Goal: Task Accomplishment & Management: Manage account settings

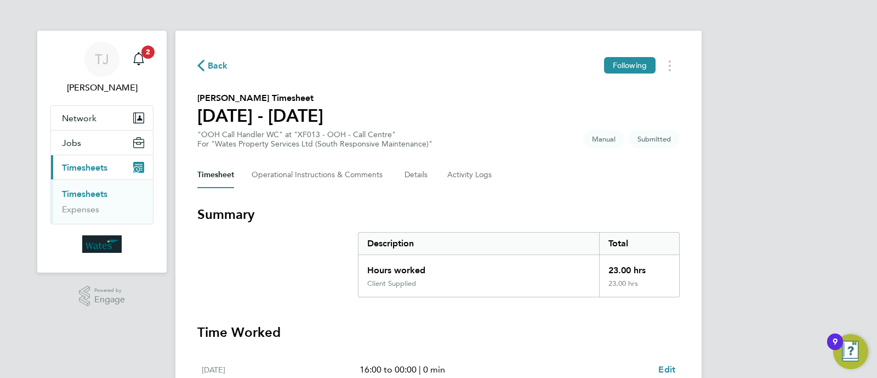
click at [67, 168] on span "Timesheets" at bounding box center [84, 167] width 45 height 10
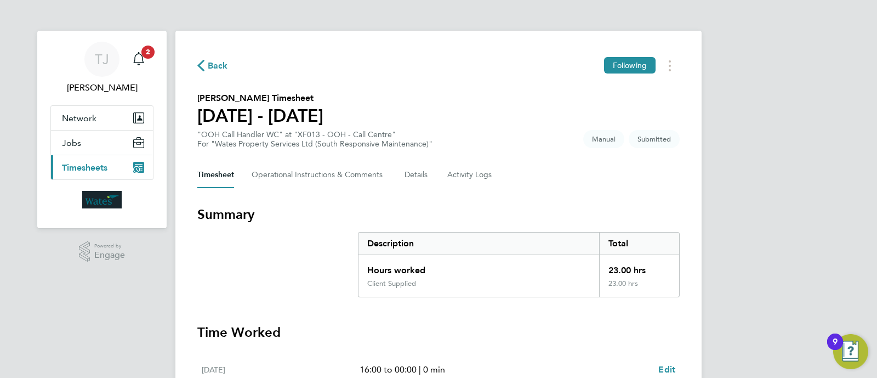
click at [73, 168] on span "Timesheets" at bounding box center [84, 167] width 45 height 10
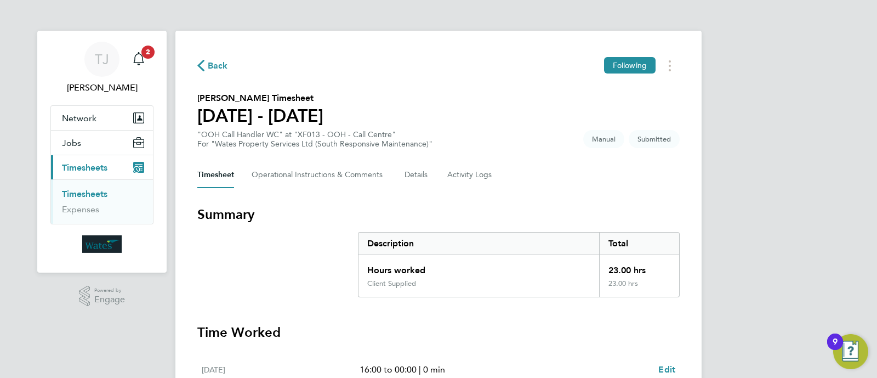
click at [86, 190] on link "Timesheets" at bounding box center [84, 194] width 45 height 10
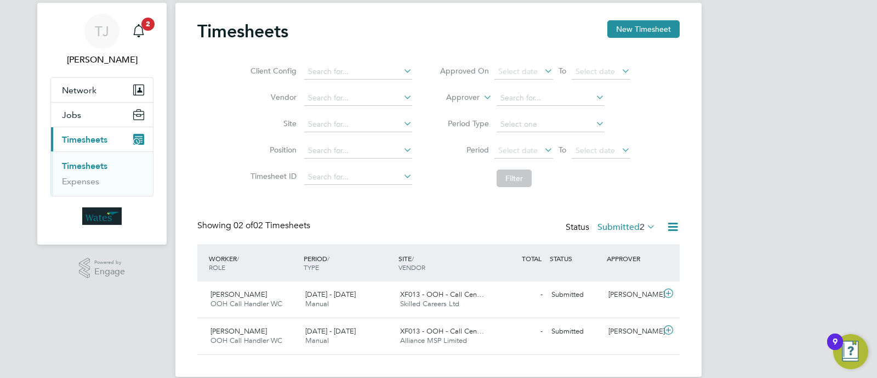
scroll to position [44, 0]
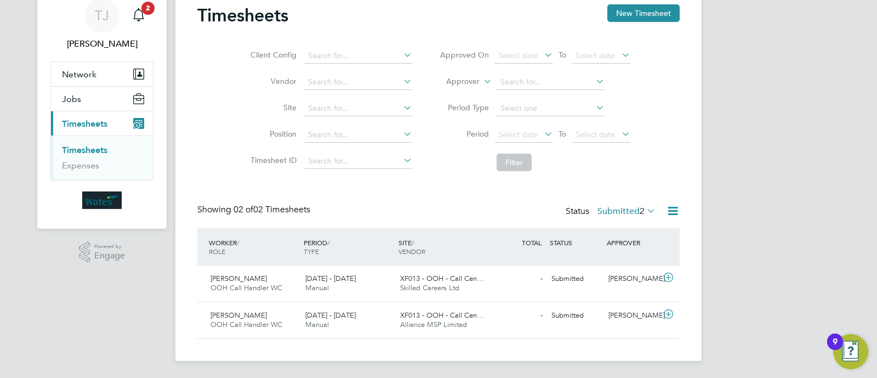
click at [629, 209] on label "Submitted 2" at bounding box center [626, 210] width 58 height 11
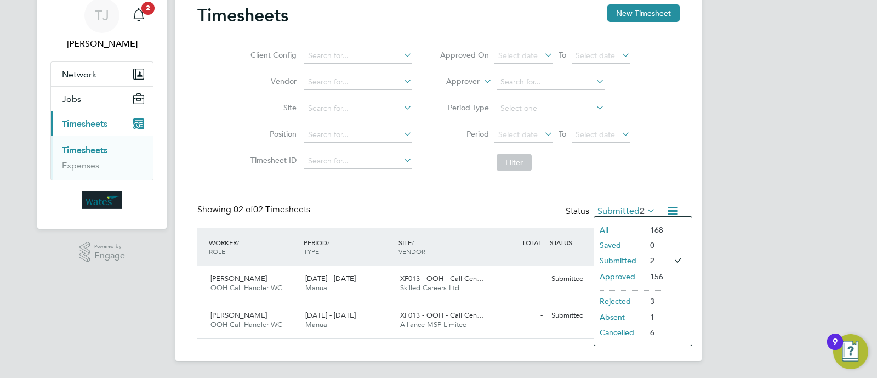
click at [617, 276] on li "Approved" at bounding box center [619, 276] width 50 height 15
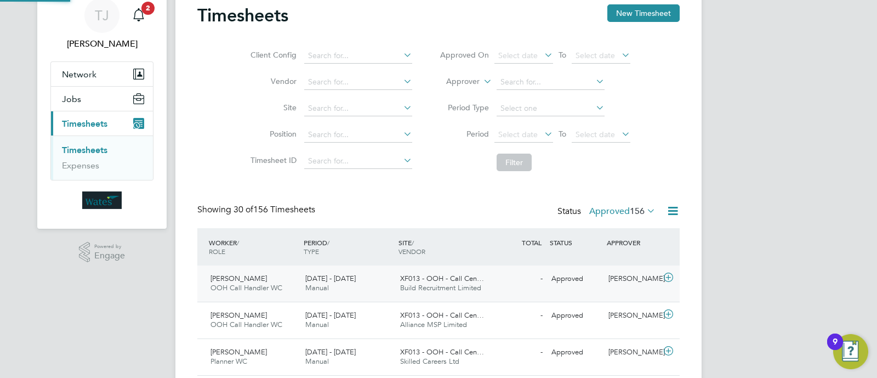
scroll to position [0, 0]
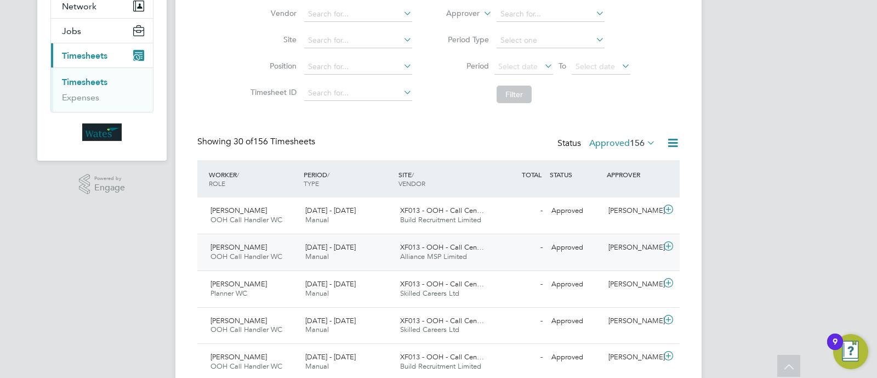
click at [441, 252] on span "Alliance MSP Limited" at bounding box center [433, 256] width 67 height 9
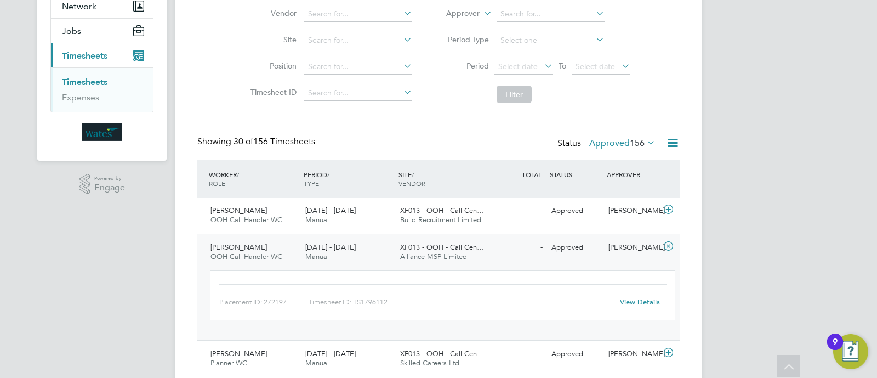
click at [639, 298] on link "View Details" at bounding box center [640, 301] width 40 height 9
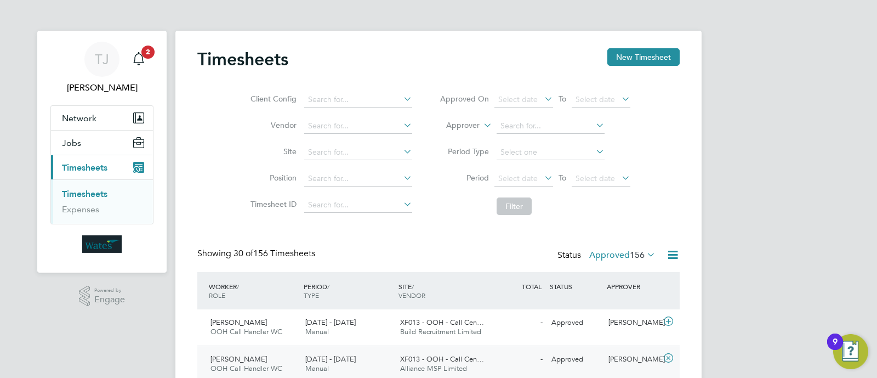
click at [82, 167] on span "Timesheets" at bounding box center [84, 167] width 45 height 10
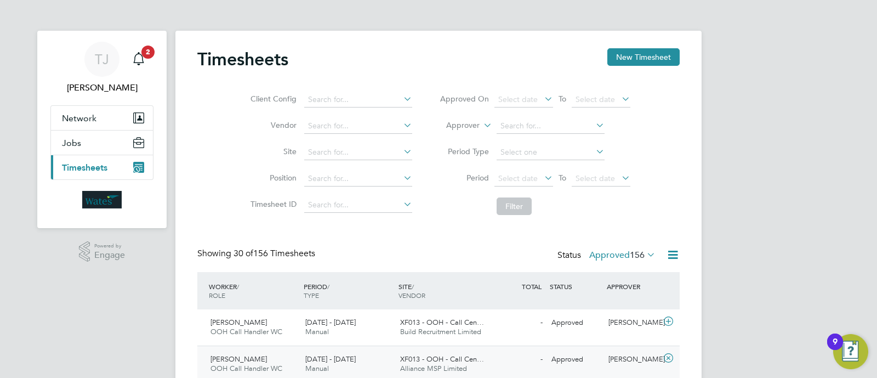
click at [82, 167] on span "Timesheets" at bounding box center [84, 167] width 45 height 10
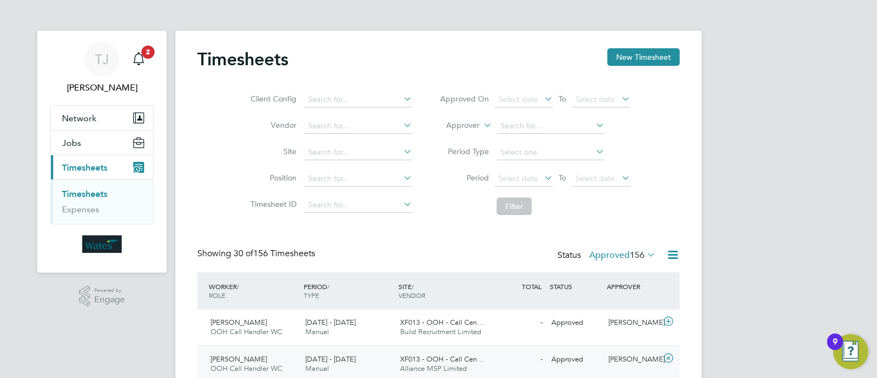
click at [82, 190] on link "Timesheets" at bounding box center [84, 194] width 45 height 10
click at [143, 59] on icon "Main navigation" at bounding box center [138, 58] width 13 height 13
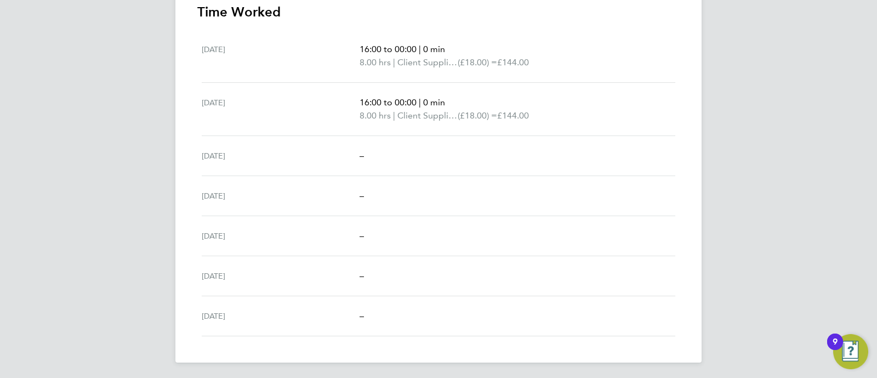
scroll to position [45, 0]
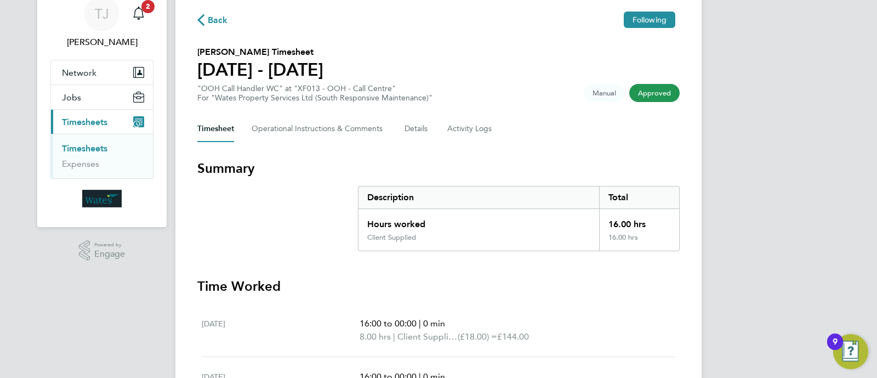
click at [87, 147] on link "Timesheets" at bounding box center [84, 148] width 45 height 10
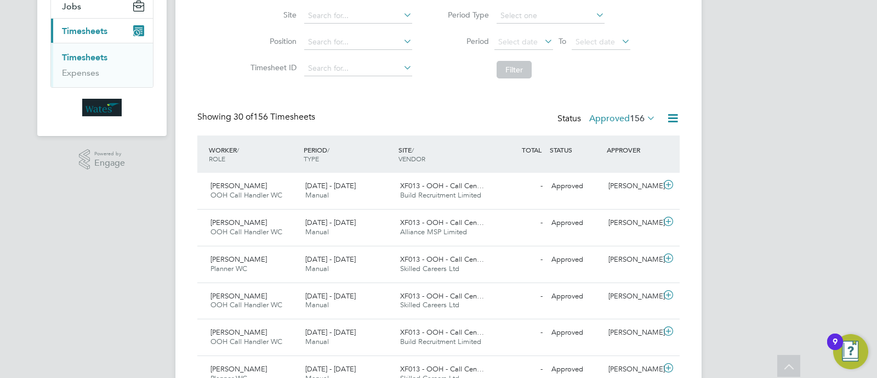
click at [618, 115] on label "Approved 156" at bounding box center [622, 118] width 66 height 11
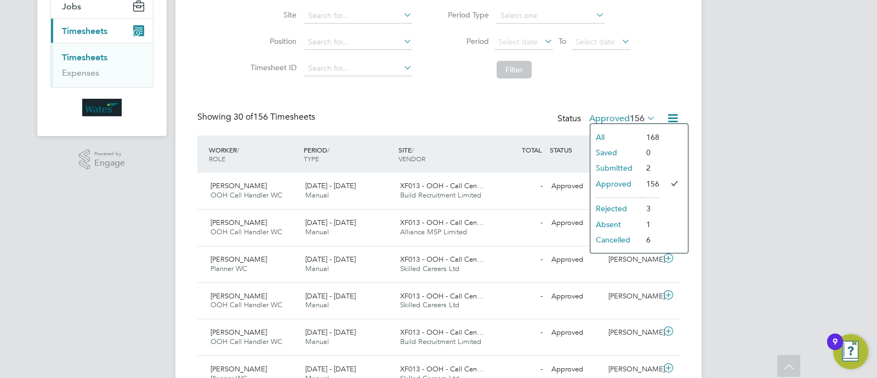
click at [611, 138] on li "All" at bounding box center [615, 136] width 50 height 15
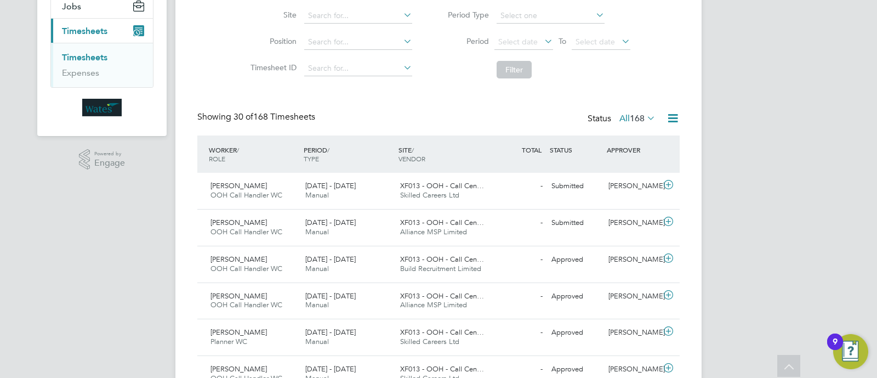
click at [644, 119] on icon at bounding box center [644, 117] width 0 height 15
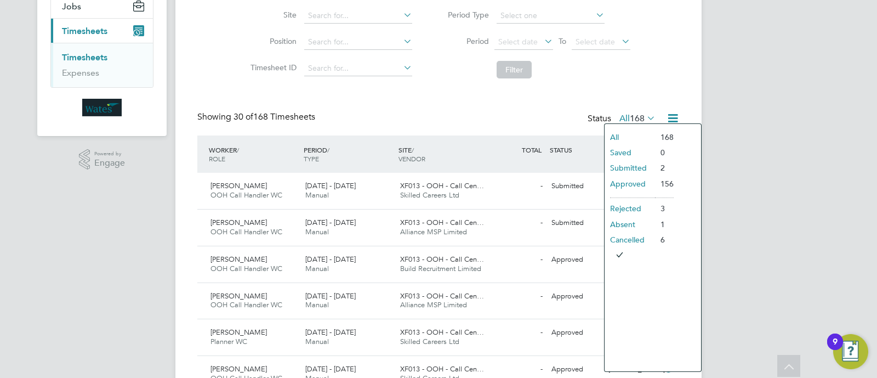
click at [633, 161] on li "Submitted" at bounding box center [629, 167] width 50 height 15
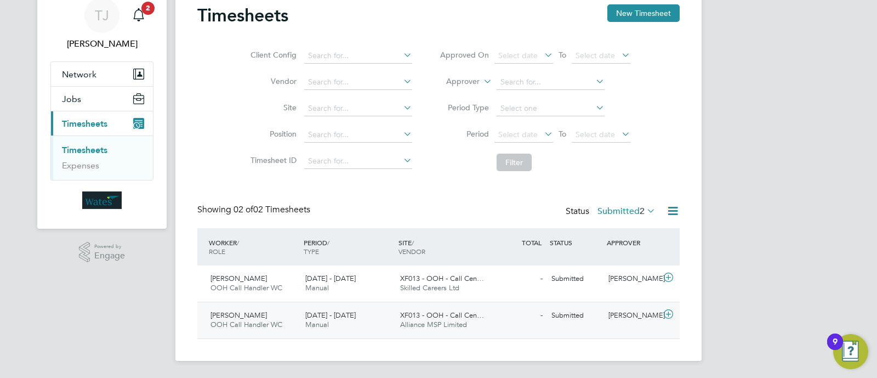
click at [447, 306] on div "XF013 - OOH - Call Cen… Alliance MSP Limited" at bounding box center [443, 319] width 95 height 27
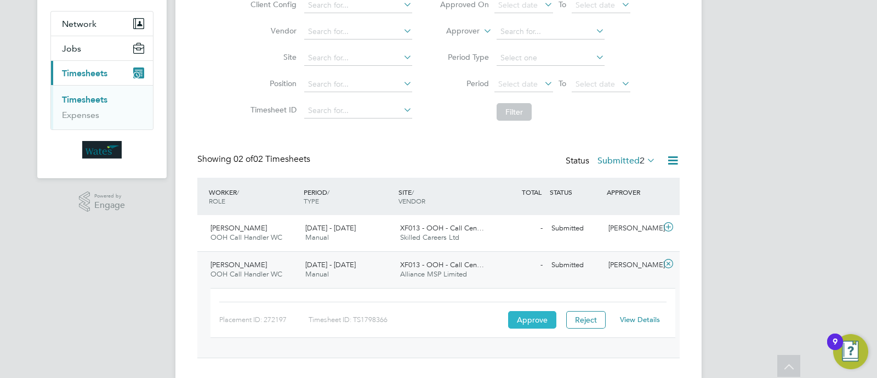
click at [536, 316] on button "Approve" at bounding box center [532, 320] width 48 height 18
click at [415, 223] on span "XF013 - OOH - Call Cen…" at bounding box center [442, 227] width 84 height 9
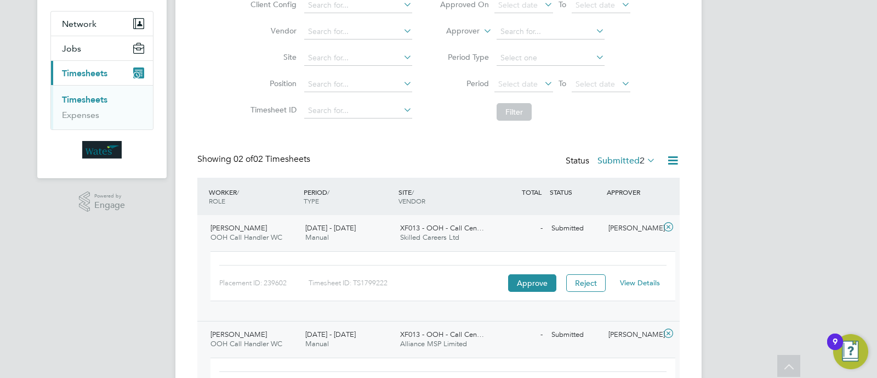
click at [631, 282] on link "View Details" at bounding box center [640, 282] width 40 height 9
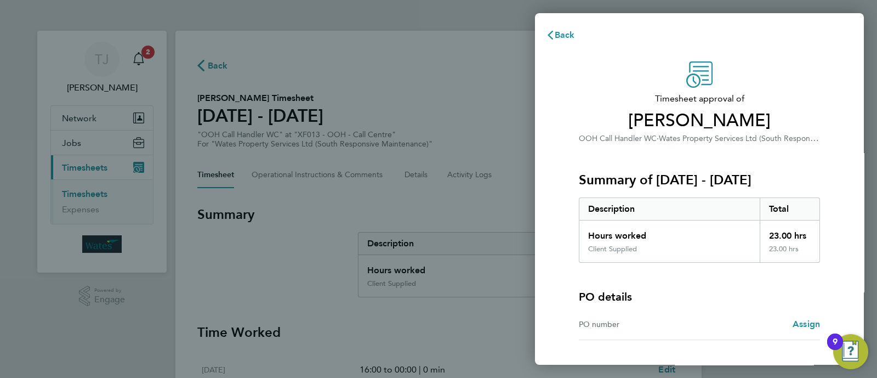
scroll to position [71, 0]
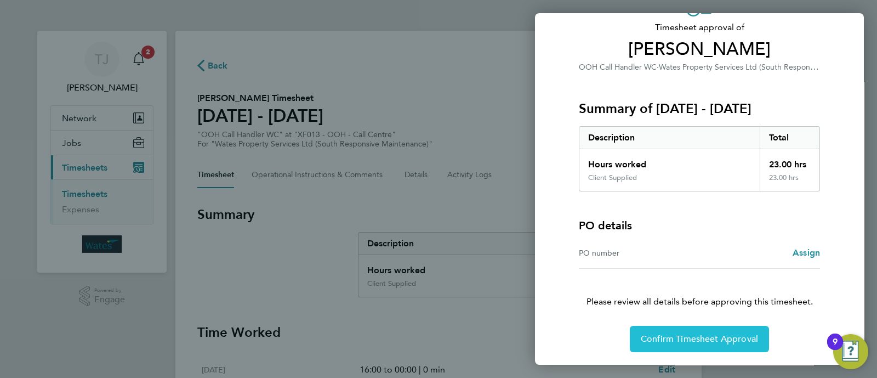
click at [707, 336] on span "Confirm Timesheet Approval" at bounding box center [699, 338] width 117 height 11
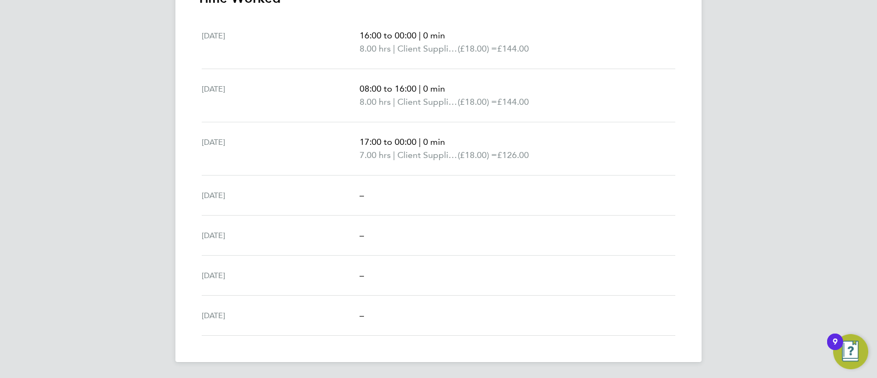
scroll to position [60, 0]
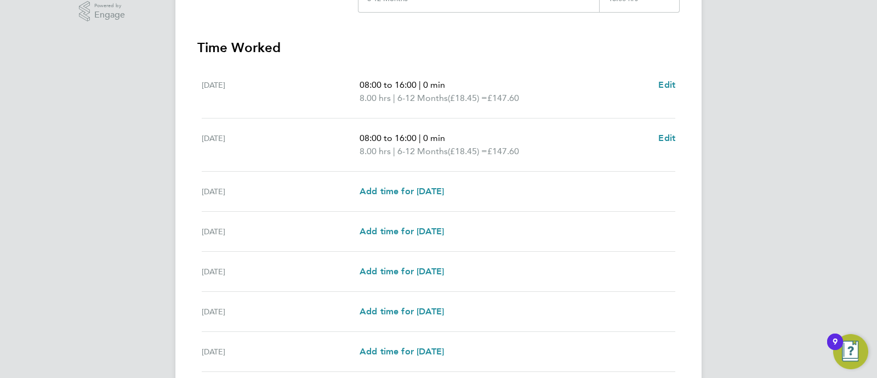
scroll to position [342, 0]
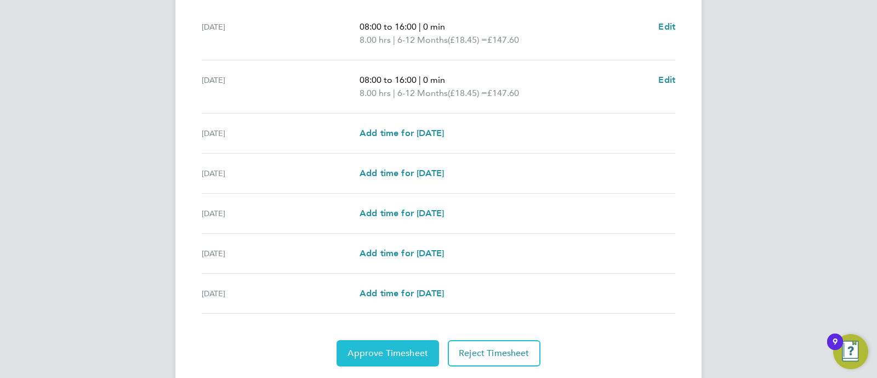
click at [368, 353] on span "Approve Timesheet" at bounding box center [387, 352] width 81 height 11
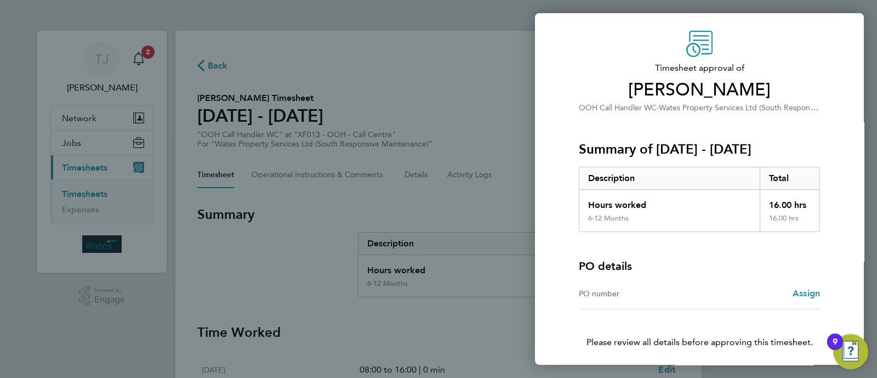
scroll to position [71, 0]
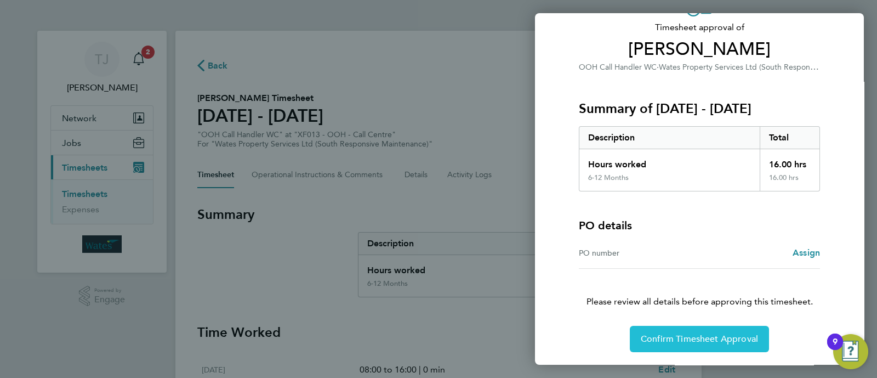
click at [686, 334] on span "Confirm Timesheet Approval" at bounding box center [699, 338] width 117 height 11
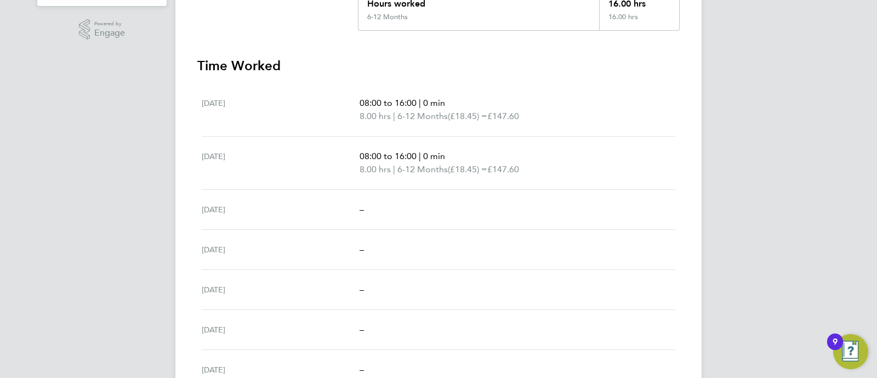
scroll to position [321, 0]
